Goal: Task Accomplishment & Management: Complete application form

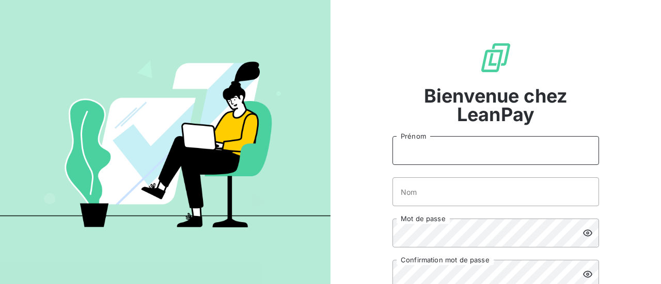
click at [451, 157] on input "Prénom" at bounding box center [495, 150] width 206 height 29
type input "Bénédicte"
click at [452, 189] on input "Nom" at bounding box center [495, 192] width 206 height 29
type input "TAFFIN"
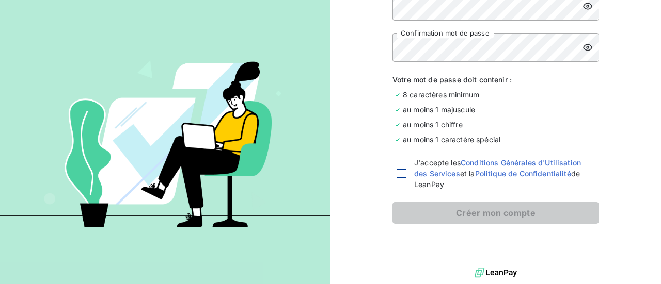
click at [398, 172] on div at bounding box center [400, 173] width 9 height 9
checkbox input "true"
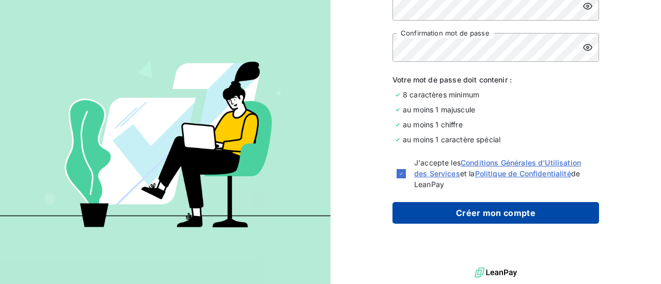
click at [421, 219] on button "Créer mon compte" at bounding box center [495, 213] width 206 height 22
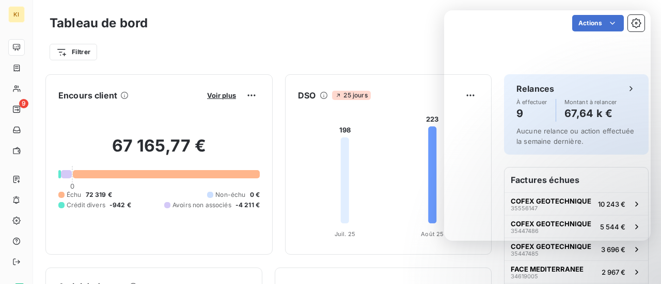
click at [396, 20] on div "Actions" at bounding box center [402, 23] width 484 height 17
